Goal: Information Seeking & Learning: Learn about a topic

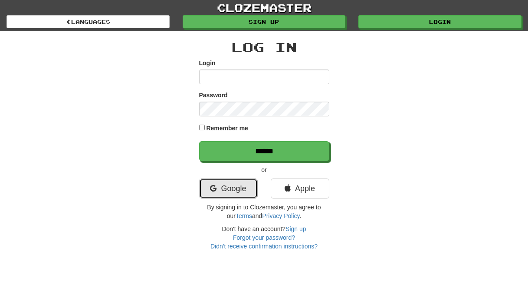
click at [233, 193] on link "Google" at bounding box center [228, 188] width 59 height 20
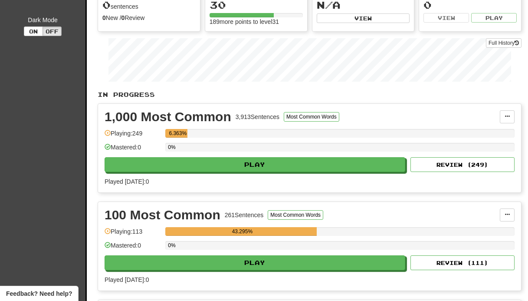
scroll to position [98, 0]
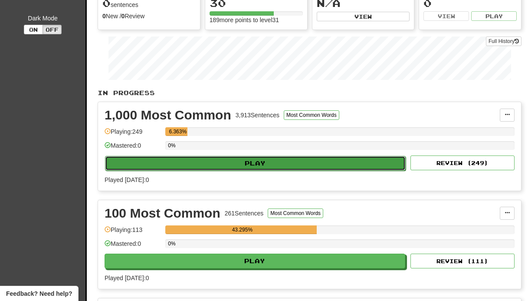
click at [253, 164] on button "Play" at bounding box center [255, 163] width 301 height 15
select select "**"
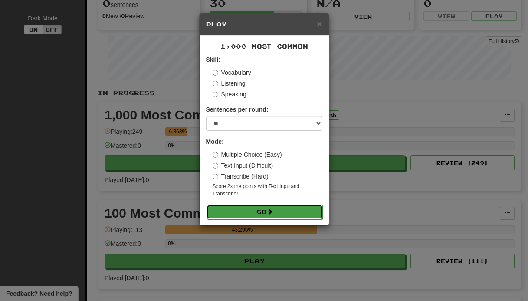
click at [276, 208] on button "Go" at bounding box center [265, 211] width 116 height 15
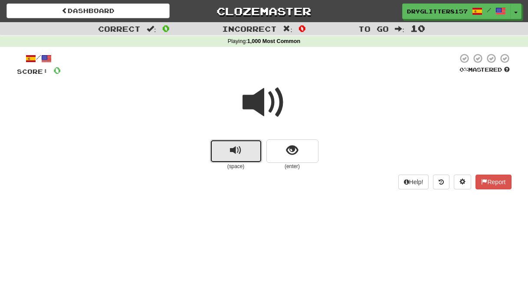
click at [243, 152] on button "replay audio" at bounding box center [236, 150] width 52 height 23
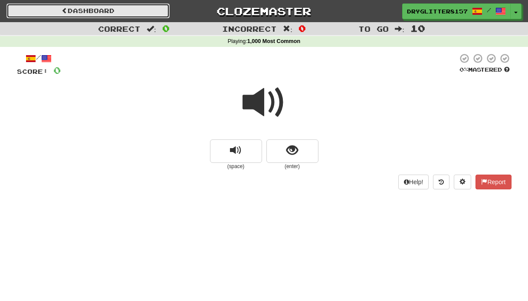
click at [62, 9] on span at bounding box center [65, 10] width 6 height 6
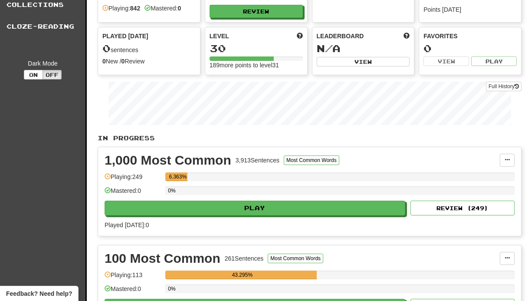
scroll to position [54, 0]
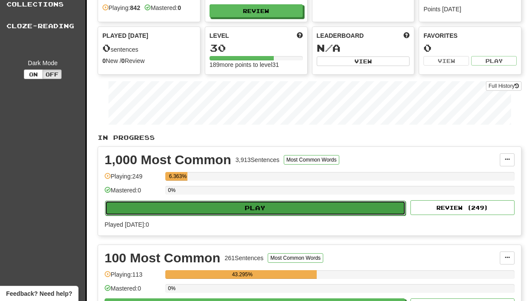
click at [261, 209] on button "Play" at bounding box center [255, 207] width 301 height 15
select select "**"
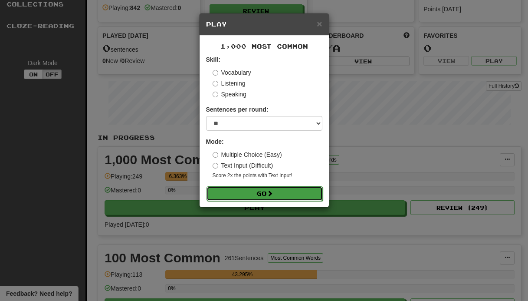
click at [273, 193] on span at bounding box center [270, 193] width 6 height 6
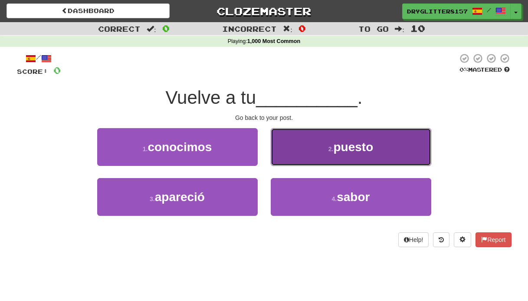
click at [330, 142] on button "2 . puesto" at bounding box center [351, 147] width 161 height 38
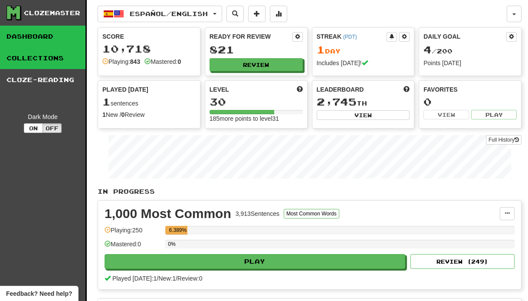
click at [54, 59] on link "Collections" at bounding box center [42, 58] width 85 height 22
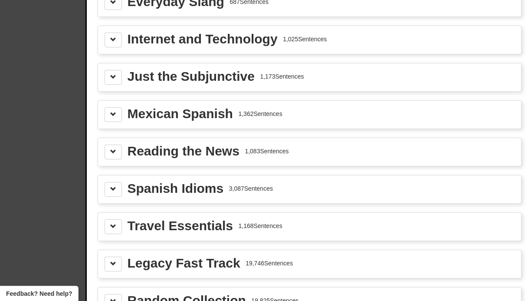
scroll to position [1112, 0]
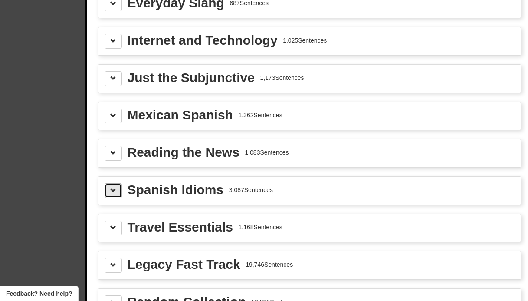
click at [114, 189] on span at bounding box center [113, 190] width 6 height 6
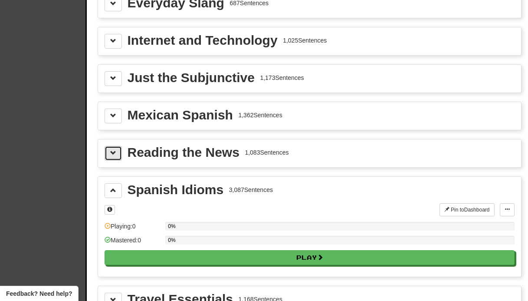
click at [114, 153] on span at bounding box center [113, 153] width 6 height 6
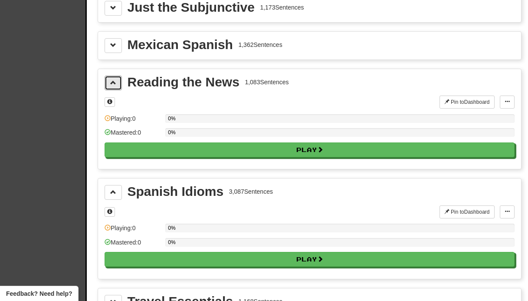
scroll to position [1182, 0]
